Goal: Use online tool/utility: Utilize a website feature to perform a specific function

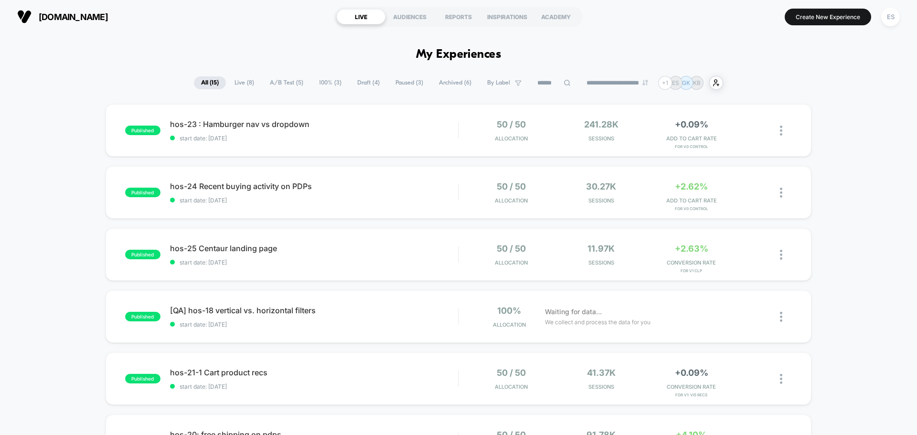
click at [895, 24] on div "ES" at bounding box center [890, 17] width 19 height 19
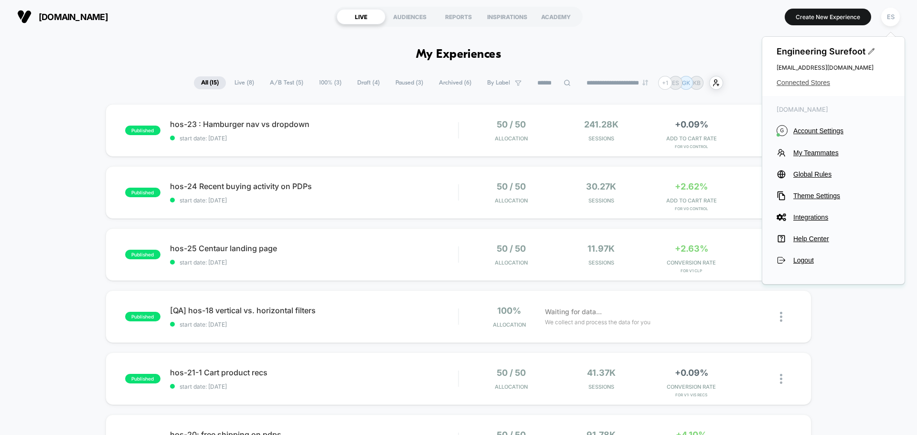
click at [822, 86] on span "Connected Stores" at bounding box center [833, 83] width 114 height 8
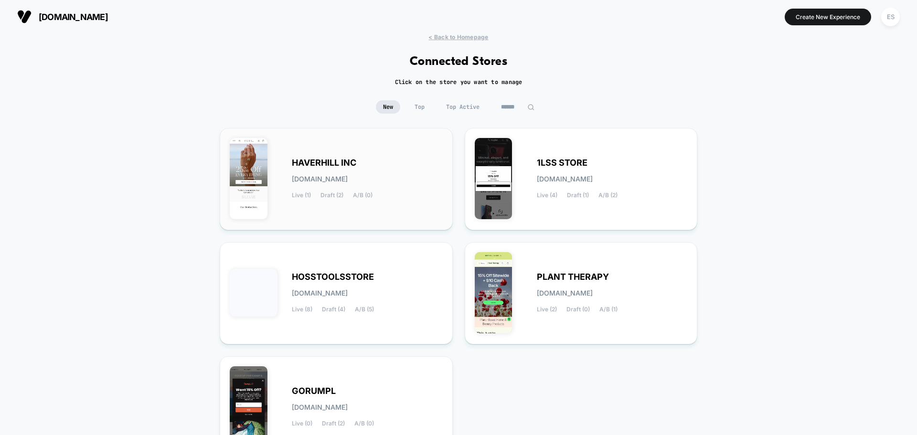
click at [319, 155] on div "HAVERHILL INC [DOMAIN_NAME] Live (1) Draft (2) A/B (0)" at bounding box center [336, 179] width 213 height 82
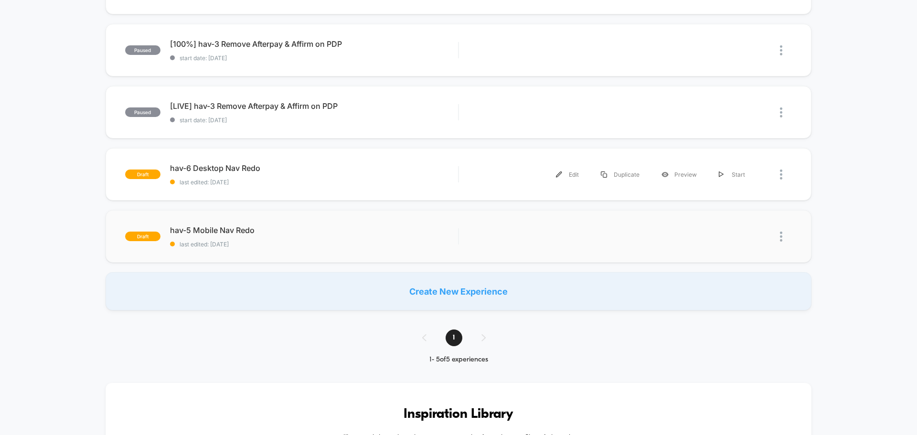
scroll to position [143, 0]
click at [241, 229] on span "hav-5 Mobile Nav Redo Click to edit experience details" at bounding box center [314, 229] width 288 height 10
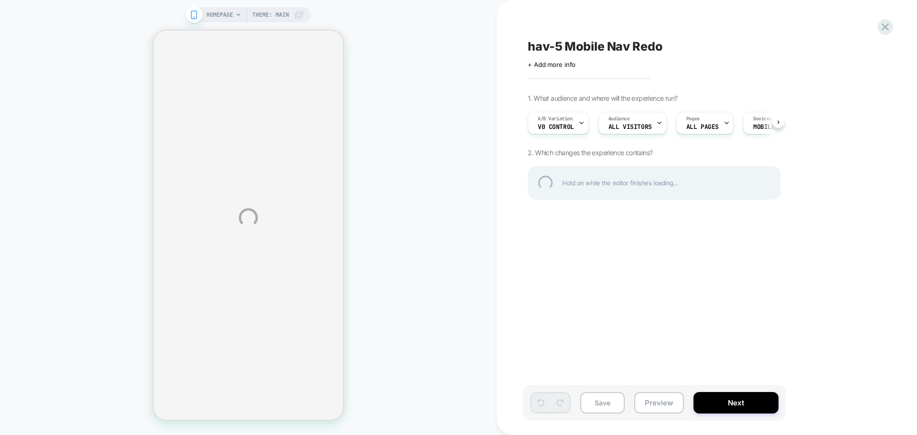
click at [657, 405] on div "HOMEPAGE Theme: MAIN hav-5 Mobile Nav Redo Click to edit experience details + A…" at bounding box center [458, 217] width 917 height 435
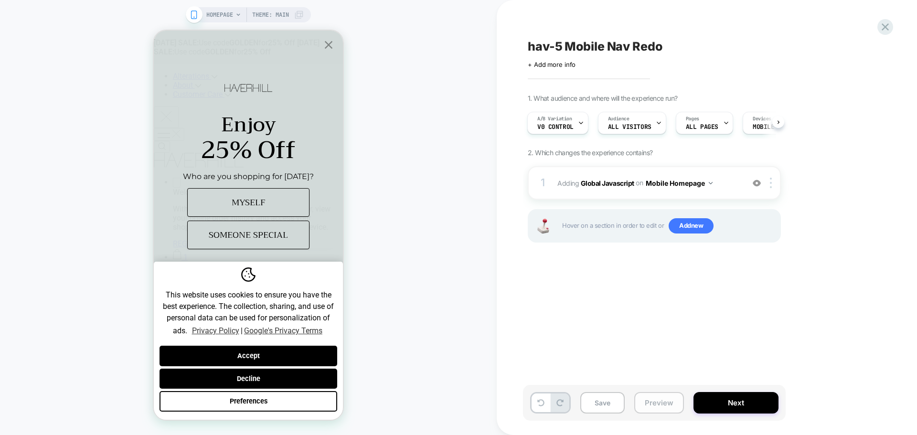
click at [0, 0] on button "Preview" at bounding box center [0, 0] width 0 height 0
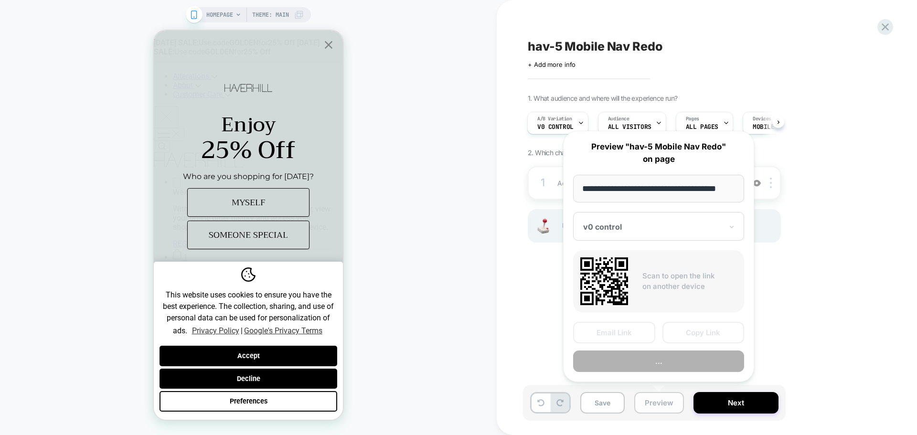
scroll to position [0, 6]
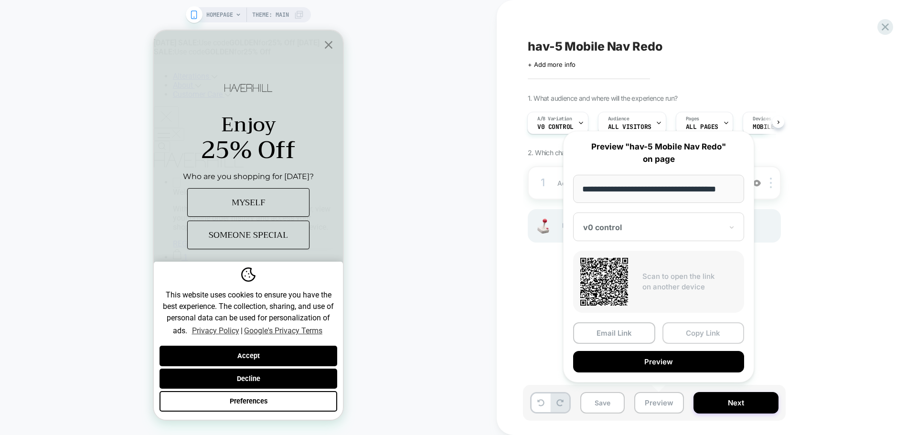
click at [0, 0] on button "Copy Link" at bounding box center [0, 0] width 0 height 0
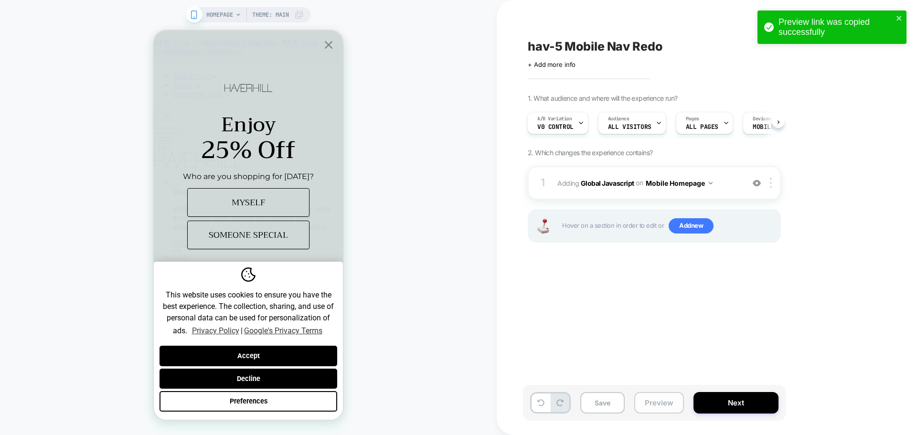
click at [0, 0] on button "Preview" at bounding box center [0, 0] width 0 height 0
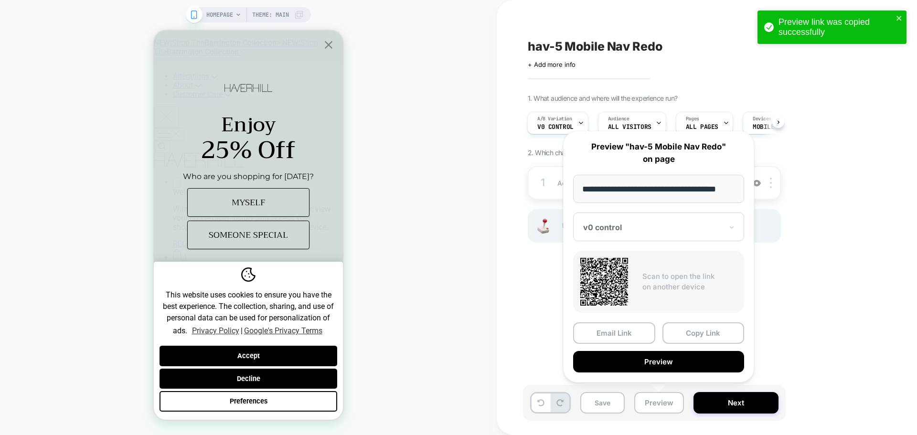
click at [0, 0] on div "**********" at bounding box center [0, 0] width 0 height 0
click at [829, 243] on div "1. What audience and where will the experience run? A/B Variation v0 control Au…" at bounding box center [701, 180] width 348 height 172
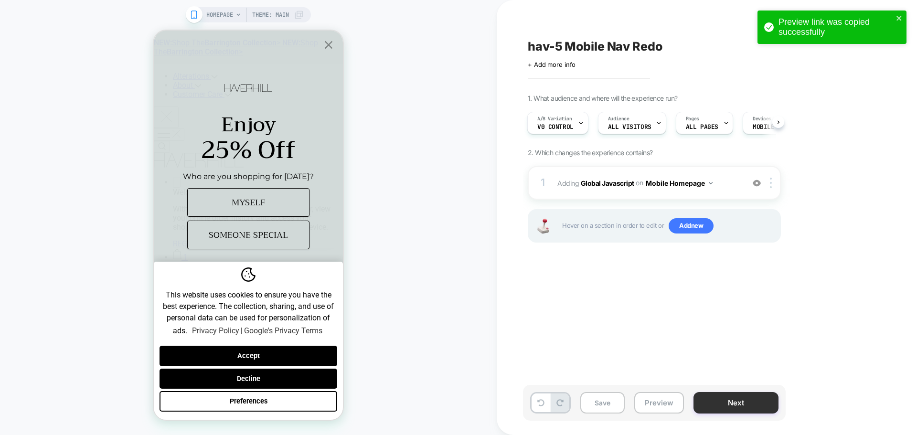
click at [0, 0] on button "Next" at bounding box center [0, 0] width 0 height 0
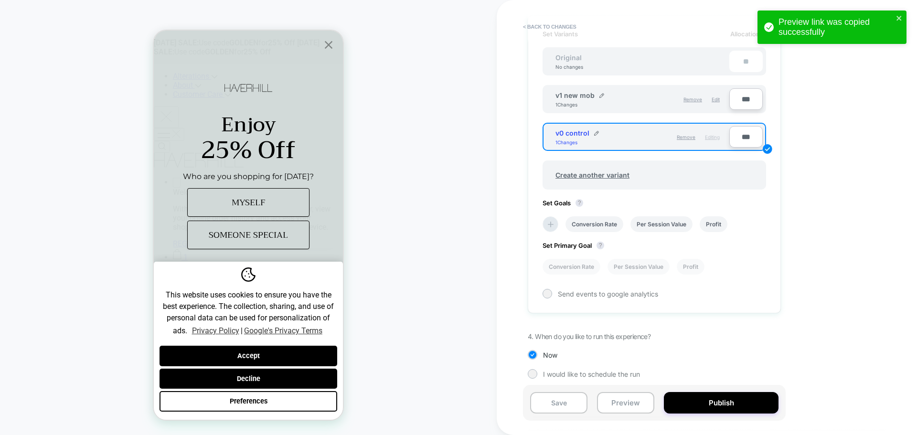
scroll to position [286, 0]
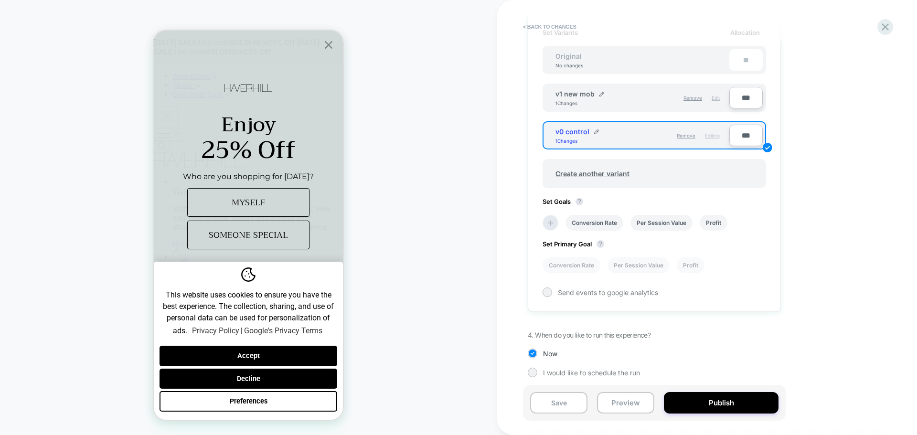
click at [0, 0] on div "Edit" at bounding box center [0, 0] width 0 height 0
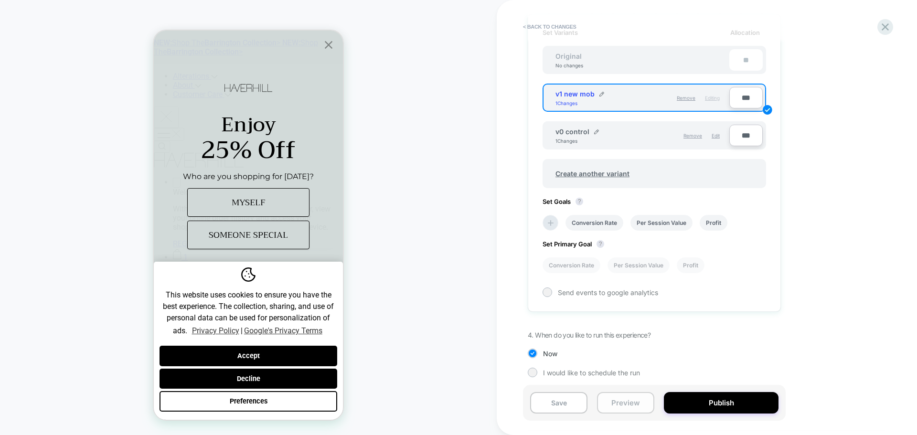
click at [0, 0] on button "Preview" at bounding box center [0, 0] width 0 height 0
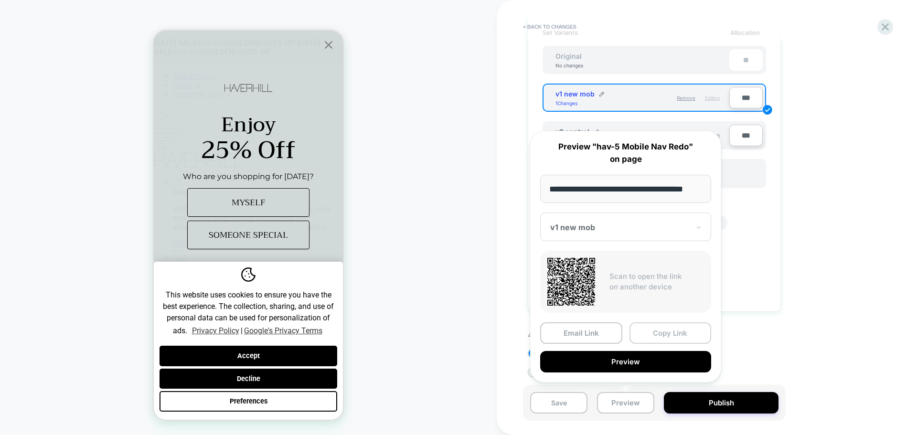
scroll to position [0, 0]
click at [692, 338] on button "Copy Link" at bounding box center [670, 332] width 82 height 21
